Goal: Check status: Check status

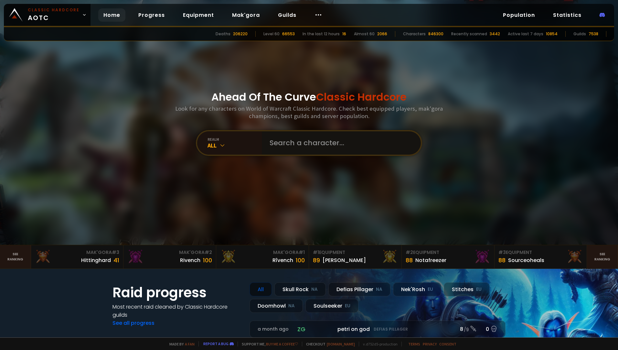
click at [274, 139] on input "text" at bounding box center [339, 142] width 147 height 23
click at [211, 146] on div "All" at bounding box center [234, 145] width 54 height 7
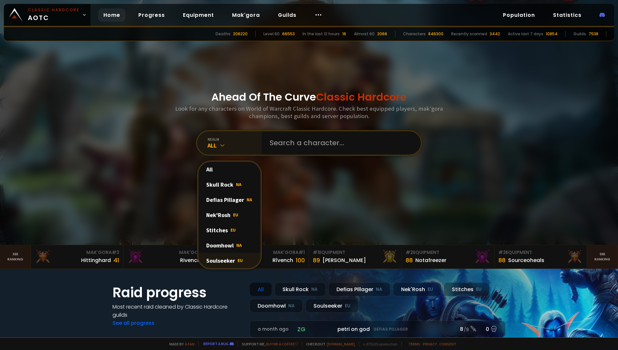
click at [226, 261] on div "Soulseeker EU" at bounding box center [229, 260] width 62 height 15
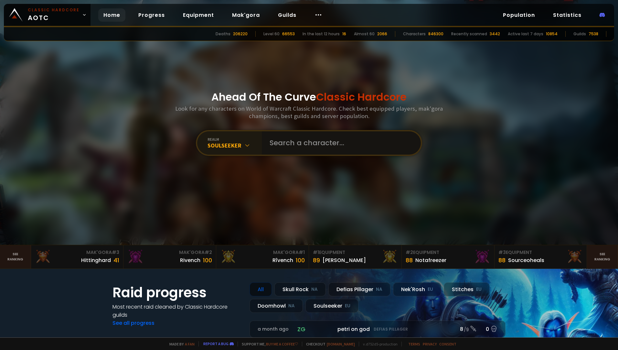
click at [300, 144] on input "text" at bounding box center [339, 142] width 147 height 23
click at [202, 17] on link "Equipment" at bounding box center [198, 14] width 41 height 13
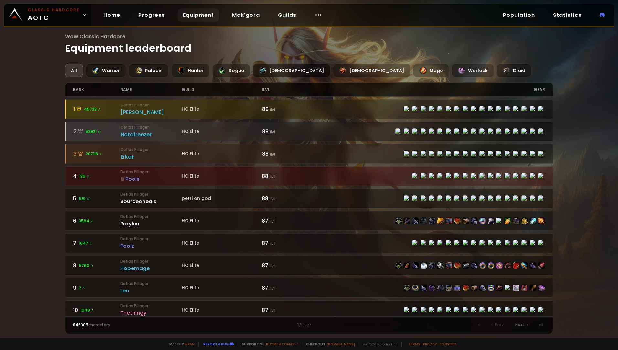
click at [269, 73] on div "[DEMOGRAPHIC_DATA]" at bounding box center [292, 71] width 78 height 14
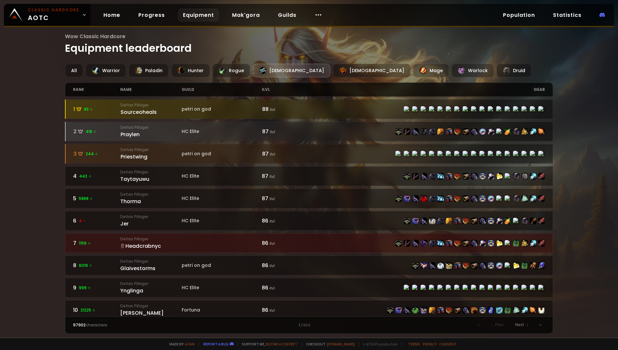
click at [195, 14] on link "Equipment" at bounding box center [198, 14] width 41 height 13
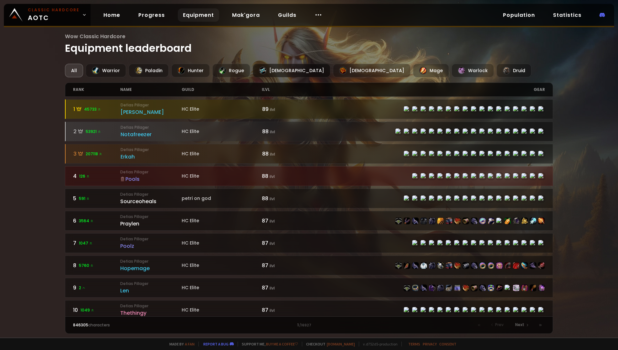
click at [269, 69] on div "[DEMOGRAPHIC_DATA]" at bounding box center [292, 71] width 78 height 14
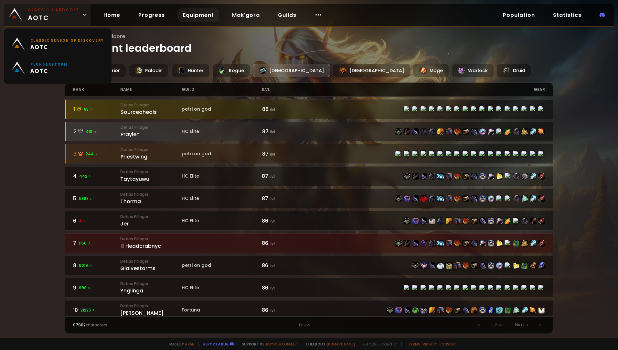
click at [78, 16] on link "Classic Hardcore AOTC" at bounding box center [47, 15] width 87 height 22
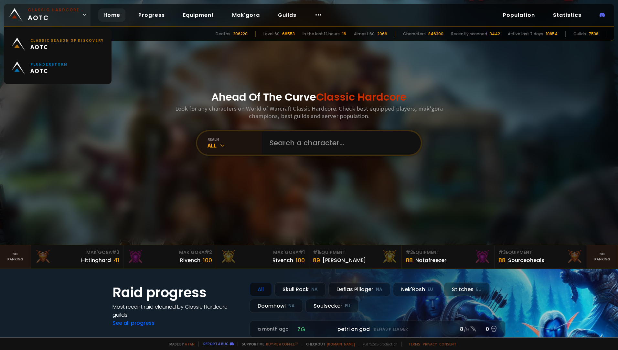
click at [78, 16] on link "Classic Hardcore AOTC" at bounding box center [47, 15] width 87 height 22
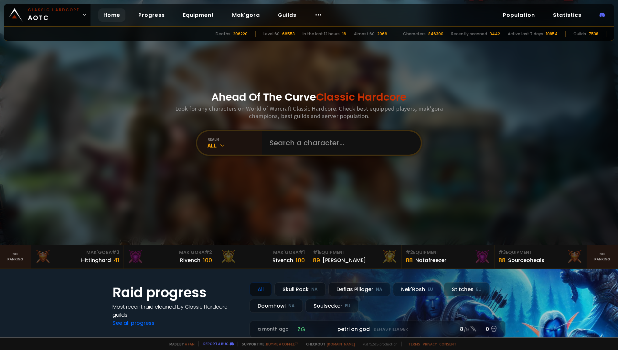
click at [114, 14] on link "Home" at bounding box center [111, 14] width 27 height 13
click at [218, 150] on div "realm All" at bounding box center [229, 142] width 65 height 23
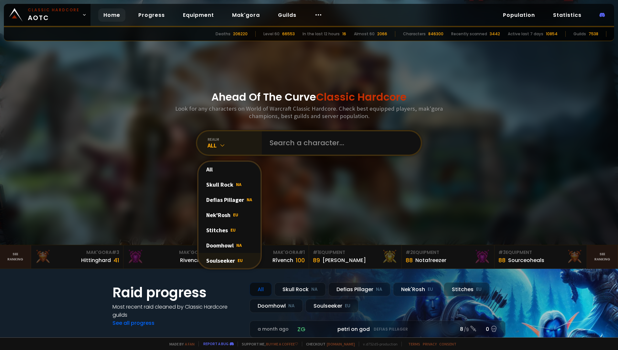
click at [228, 259] on div "Soulseeker EU" at bounding box center [229, 260] width 62 height 15
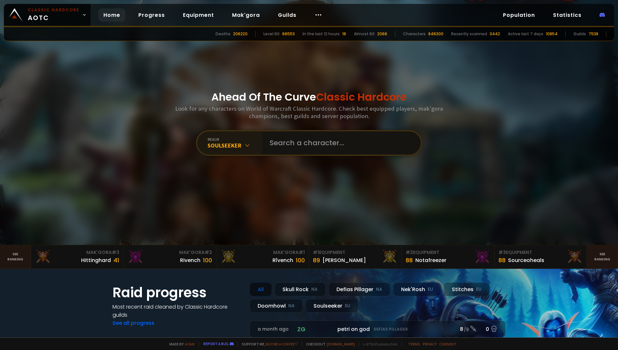
click at [327, 137] on input "text" at bounding box center [339, 142] width 147 height 23
type input "[DEMOGRAPHIC_DATA]"
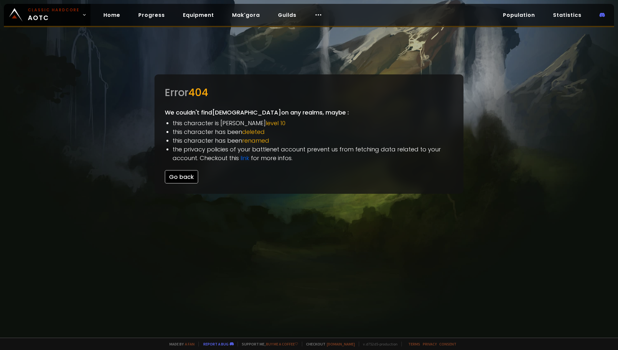
click at [191, 179] on button "Go back" at bounding box center [181, 176] width 33 height 13
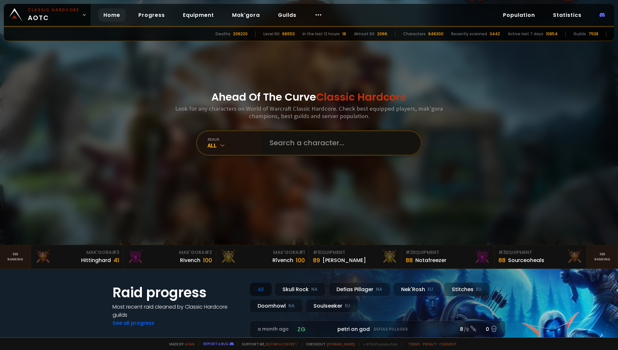
click at [292, 141] on input "text" at bounding box center [339, 142] width 147 height 23
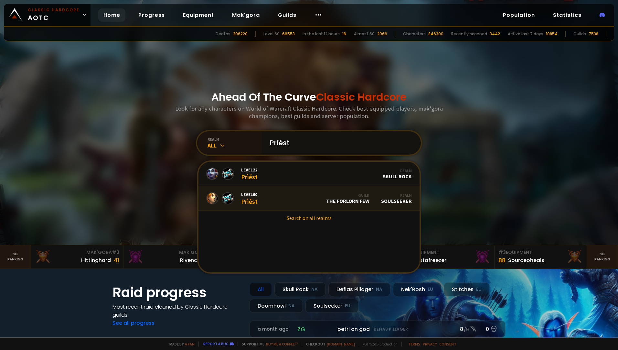
type input "Prìést"
click at [246, 196] on span "Level 60" at bounding box center [249, 194] width 16 height 6
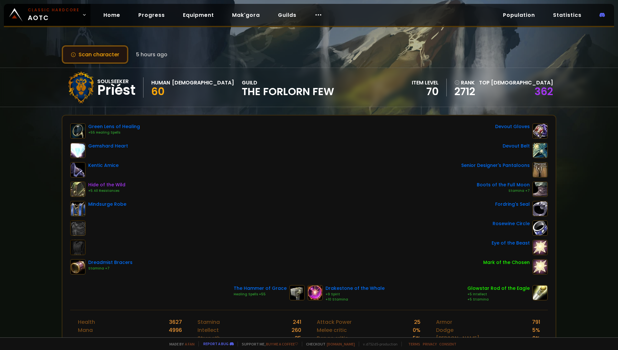
click at [111, 57] on button "Scan character" at bounding box center [95, 54] width 67 height 18
